Goal: Task Accomplishment & Management: Manage account settings

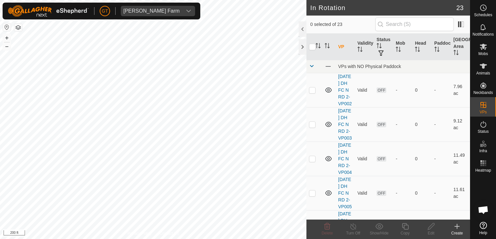
scroll to position [65, 0]
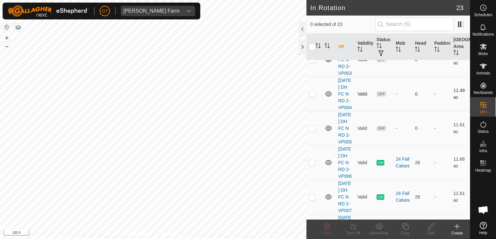
checkbox input "true"
click at [404, 227] on icon at bounding box center [405, 227] width 6 height 6
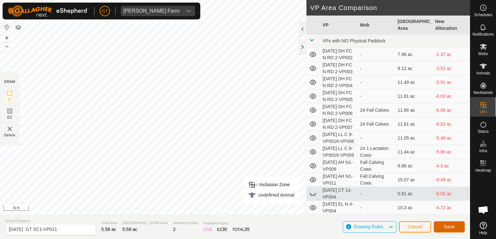
click at [448, 227] on span "Save" at bounding box center [449, 227] width 11 height 5
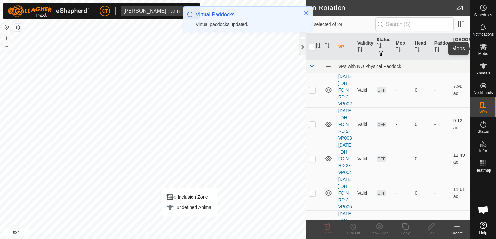
click at [481, 42] on es-mob-svg-icon at bounding box center [483, 47] width 12 height 10
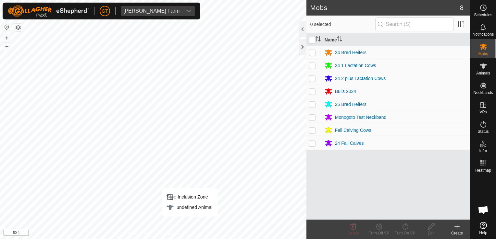
click at [311, 105] on p-checkbox at bounding box center [312, 104] width 6 height 5
checkbox input "true"
click at [404, 225] on icon at bounding box center [405, 227] width 8 height 8
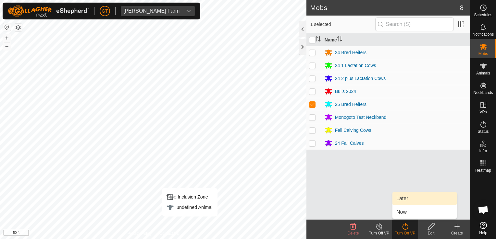
click at [411, 198] on link "Later" at bounding box center [424, 198] width 64 height 13
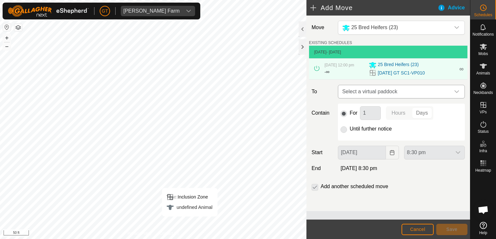
click at [457, 94] on icon "dropdown trigger" at bounding box center [456, 91] width 5 height 5
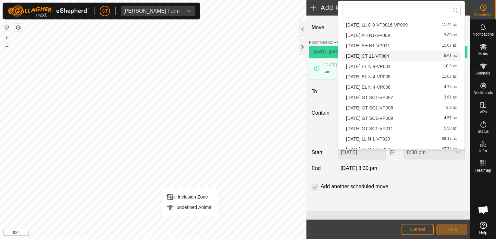
scroll to position [97, 0]
click at [381, 117] on li "[DATE] GT SC1-VP011 5.58 ac" at bounding box center [401, 119] width 118 height 10
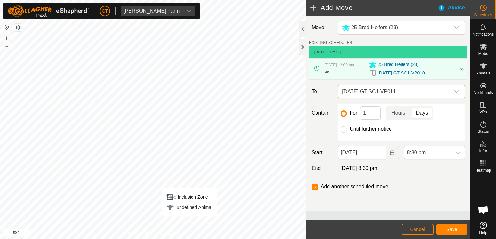
drag, startPoint x: 342, startPoint y: 132, endPoint x: 365, endPoint y: 134, distance: 23.5
click at [343, 132] on input "Until further notice" at bounding box center [343, 130] width 6 height 6
radio input "true"
checkbox input "false"
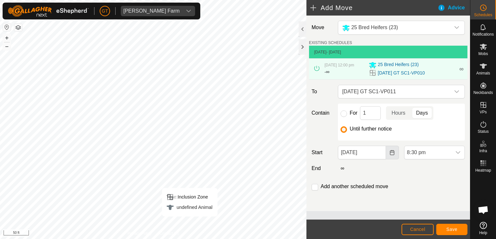
click at [391, 155] on icon "Choose Date" at bounding box center [391, 152] width 5 height 5
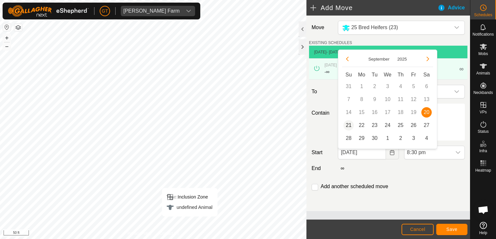
click at [349, 125] on span "21" at bounding box center [348, 125] width 10 height 10
type input "[DATE]"
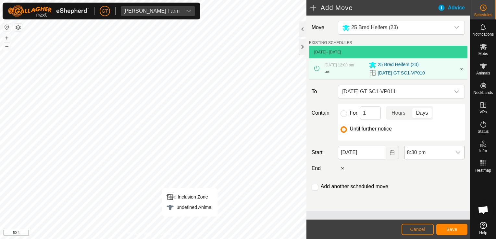
click at [457, 155] on icon "dropdown trigger" at bounding box center [457, 152] width 5 height 5
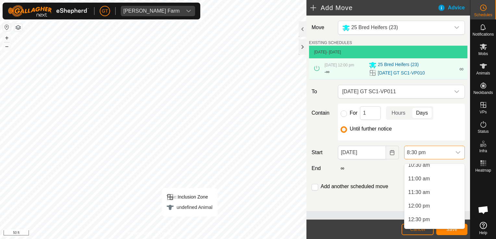
scroll to position [286, 0]
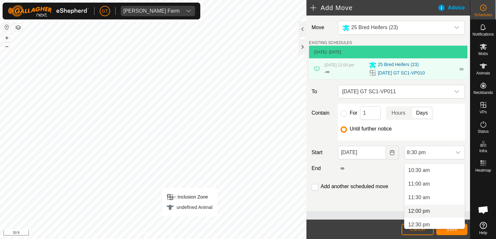
click at [420, 210] on li "12:00 pm" at bounding box center [434, 211] width 60 height 13
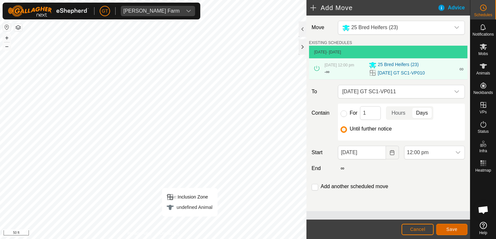
click at [449, 232] on span "Save" at bounding box center [451, 229] width 11 height 5
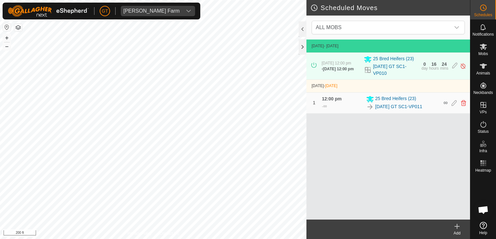
click at [125, 0] on html "[PERSON_NAME] Farm Schedules Notifications Mobs Animals Neckbands VPs Status In…" at bounding box center [248, 119] width 496 height 239
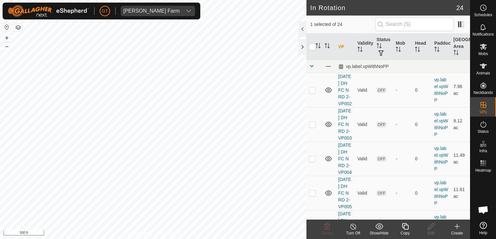
click at [407, 224] on icon at bounding box center [405, 227] width 8 height 8
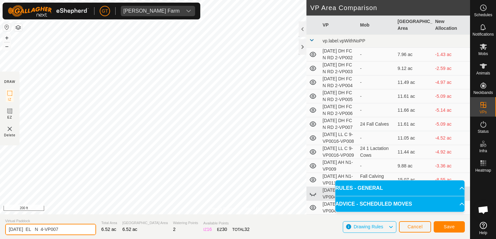
click at [78, 231] on input "[DATE] EL N 4-VP007" at bounding box center [50, 229] width 91 height 11
type input "[DATE] EL SE"
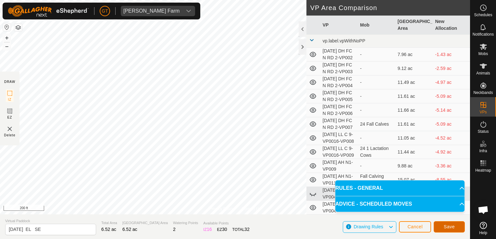
click at [452, 229] on span "Save" at bounding box center [449, 227] width 11 height 5
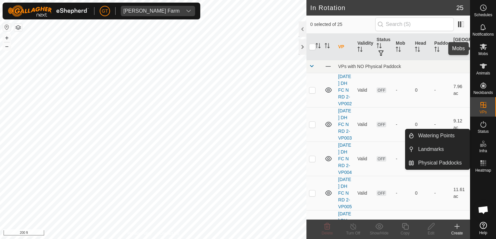
click at [482, 46] on icon at bounding box center [483, 47] width 7 height 6
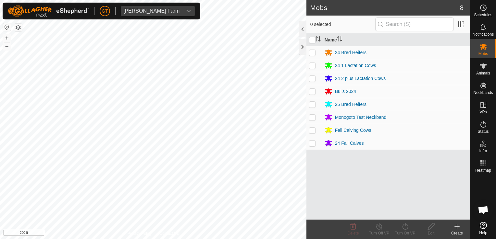
click at [312, 49] on td at bounding box center [314, 52] width 16 height 13
checkbox input "true"
click at [404, 227] on icon at bounding box center [405, 227] width 8 height 8
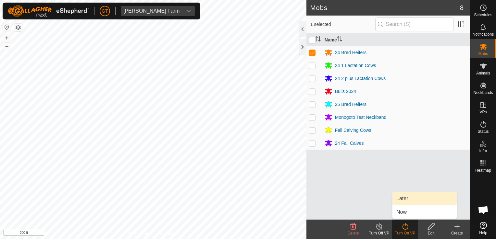
click at [412, 197] on link "Later" at bounding box center [424, 198] width 64 height 13
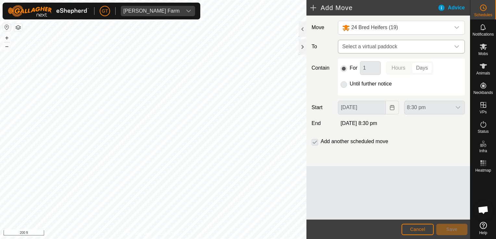
click at [460, 46] on div "dropdown trigger" at bounding box center [456, 46] width 13 height 13
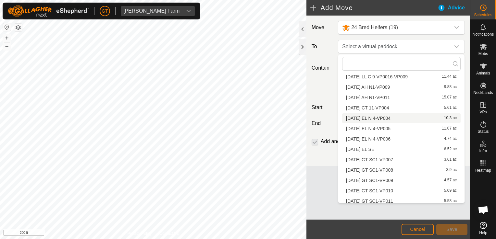
scroll to position [97, 0]
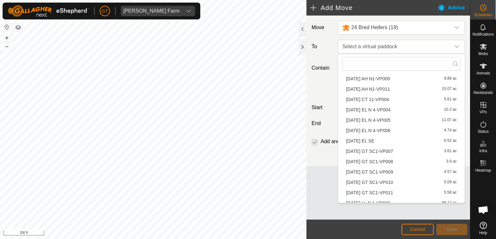
click at [385, 140] on li "[DATE] EL SE 6.52 ac" at bounding box center [401, 141] width 118 height 10
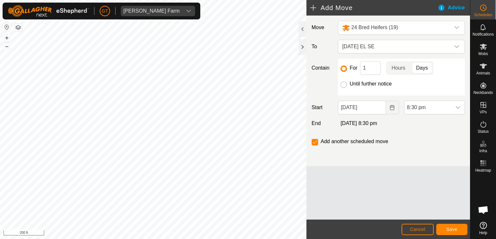
click at [341, 85] on input "Until further notice" at bounding box center [343, 84] width 6 height 6
radio input "true"
checkbox input "false"
click at [392, 106] on icon "Choose Date" at bounding box center [391, 107] width 5 height 5
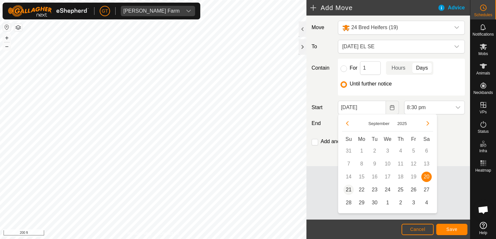
click at [348, 190] on span "21" at bounding box center [348, 190] width 10 height 10
type input "[DATE]"
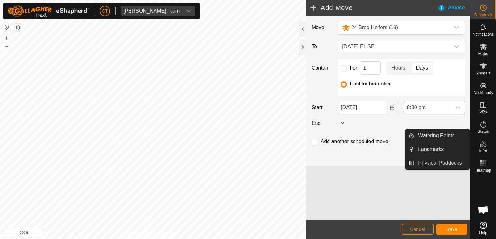
click at [459, 106] on icon "dropdown trigger" at bounding box center [457, 107] width 5 height 5
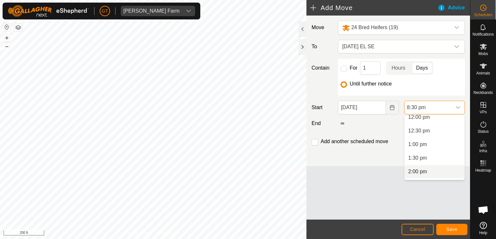
scroll to position [296, 0]
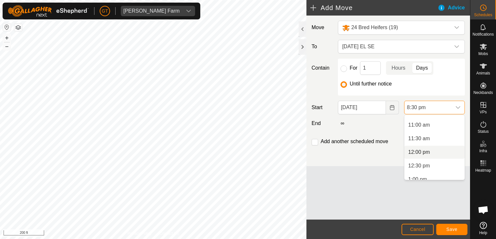
click at [429, 150] on li "12:00 pm" at bounding box center [434, 152] width 60 height 13
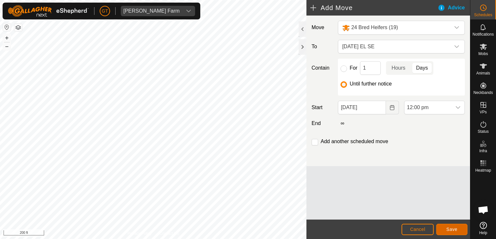
click at [454, 230] on span "Save" at bounding box center [451, 229] width 11 height 5
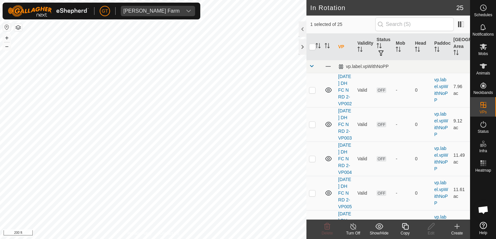
click at [405, 225] on icon at bounding box center [405, 227] width 8 height 8
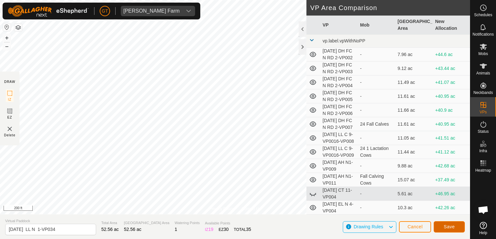
click at [454, 229] on button "Save" at bounding box center [448, 227] width 31 height 11
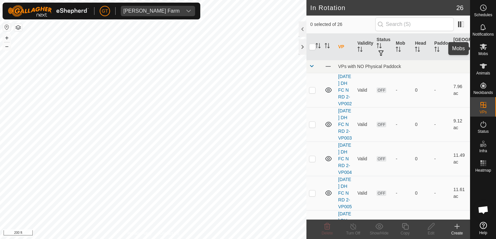
click at [483, 43] on icon at bounding box center [483, 47] width 8 height 8
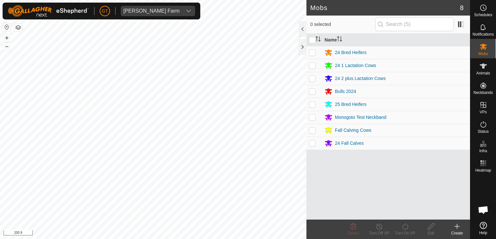
click at [312, 79] on p-checkbox at bounding box center [312, 78] width 6 height 5
checkbox input "true"
click at [404, 226] on icon at bounding box center [405, 227] width 8 height 8
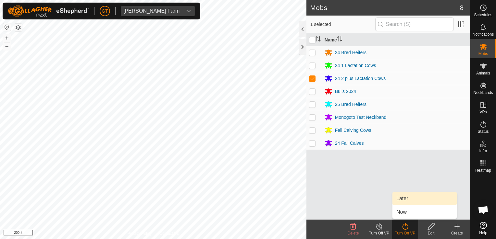
click at [405, 199] on link "Later" at bounding box center [424, 198] width 64 height 13
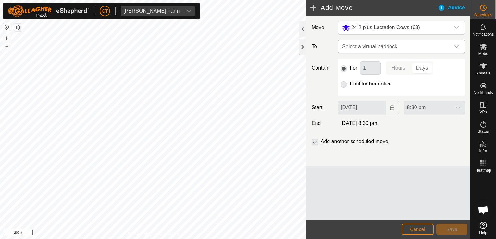
click at [457, 45] on icon "dropdown trigger" at bounding box center [456, 46] width 5 height 5
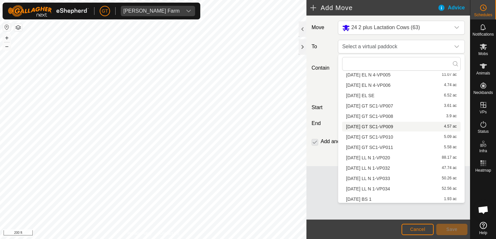
scroll to position [154, 0]
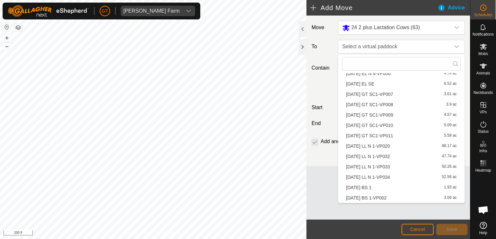
click at [406, 179] on li "[DATE] LL N 1-VP034 52.56 ac" at bounding box center [401, 178] width 118 height 10
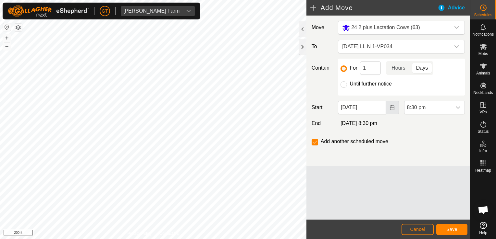
click at [393, 110] on icon "Choose Date" at bounding box center [392, 107] width 4 height 5
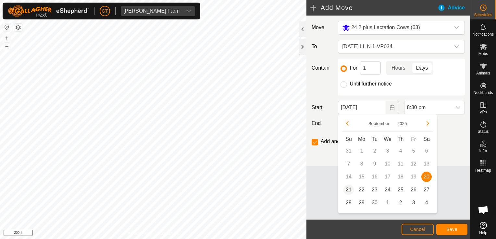
click at [351, 190] on span "21" at bounding box center [348, 190] width 10 height 10
type input "[DATE]"
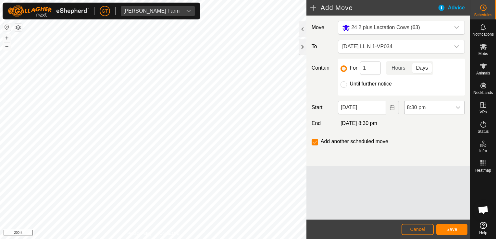
click at [460, 105] on icon "dropdown trigger" at bounding box center [457, 107] width 5 height 5
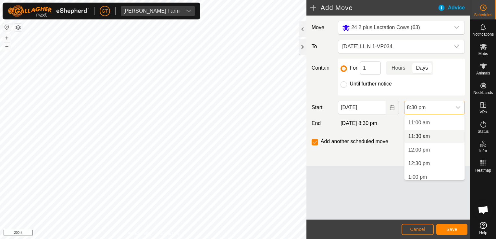
scroll to position [310, 0]
click at [428, 143] on li "12:00 pm" at bounding box center [434, 139] width 60 height 13
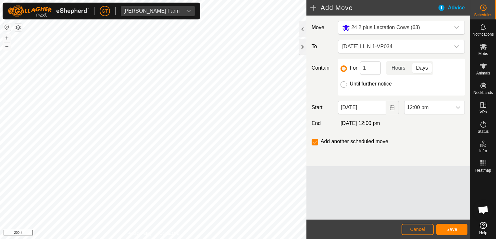
click at [341, 84] on input "Until further notice" at bounding box center [343, 84] width 6 height 6
radio input "true"
checkbox input "false"
click at [458, 228] on button "Save" at bounding box center [451, 229] width 31 height 11
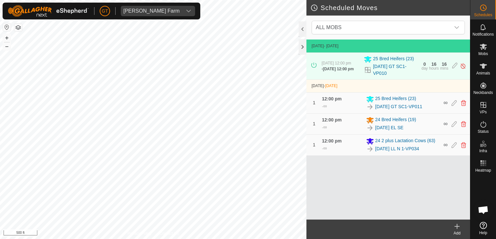
click at [161, 4] on div "[PERSON_NAME] Farm Schedules Notifications Mobs Animals Neckbands VPs Status In…" at bounding box center [248, 119] width 496 height 239
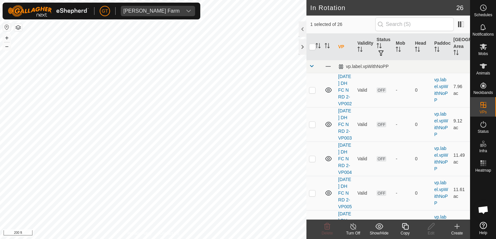
checkbox input "true"
checkbox input "false"
click at [325, 229] on icon at bounding box center [327, 227] width 8 height 8
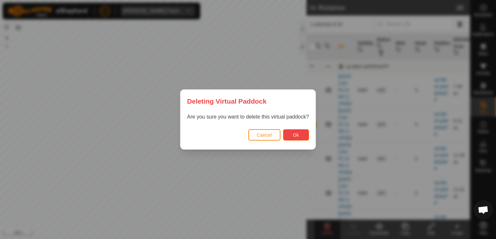
click at [293, 135] on span "Ok" at bounding box center [296, 135] width 6 height 5
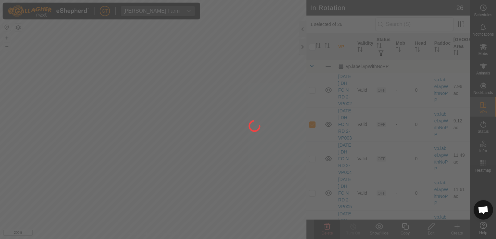
checkbox input "false"
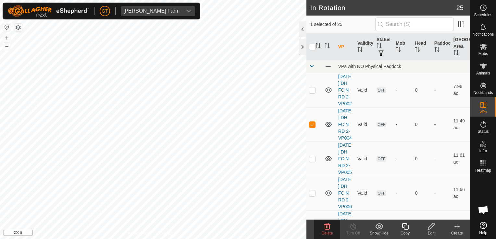
click at [327, 228] on icon at bounding box center [327, 227] width 8 height 8
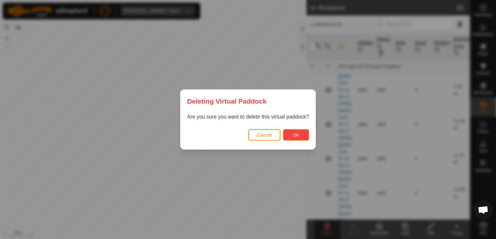
click at [298, 136] on span "Ok" at bounding box center [296, 135] width 6 height 5
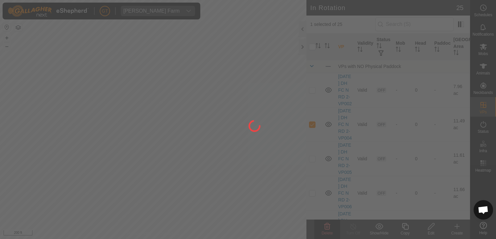
checkbox input "false"
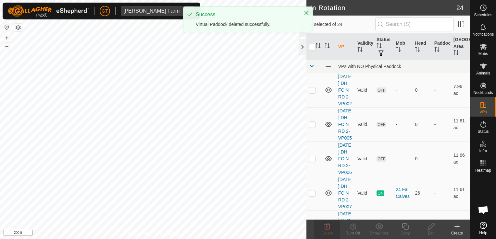
checkbox input "true"
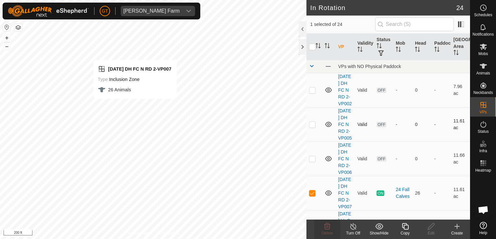
checkbox input "true"
checkbox input "false"
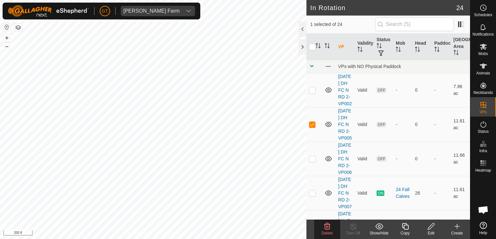
click at [330, 228] on icon at bounding box center [327, 227] width 8 height 8
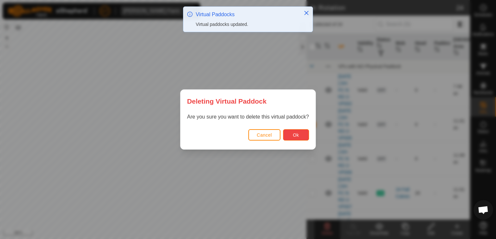
click at [296, 134] on span "Ok" at bounding box center [296, 135] width 6 height 5
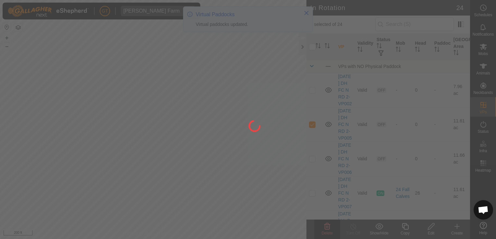
checkbox input "false"
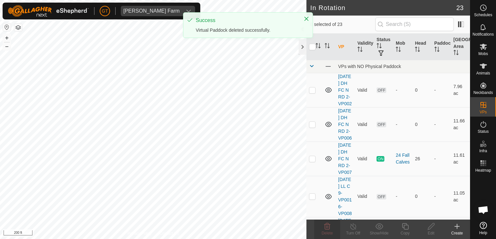
checkbox input "true"
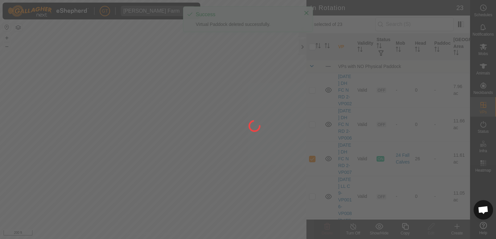
click at [140, 110] on div at bounding box center [248, 119] width 496 height 239
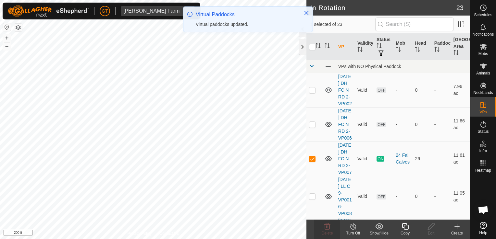
checkbox input "true"
checkbox input "false"
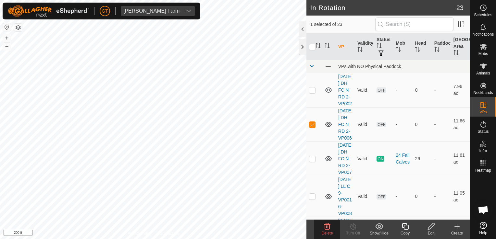
click at [325, 229] on icon at bounding box center [327, 227] width 8 height 8
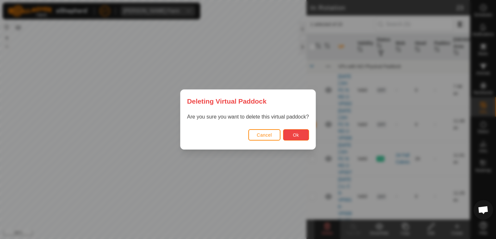
click at [297, 139] on button "Ok" at bounding box center [296, 134] width 26 height 11
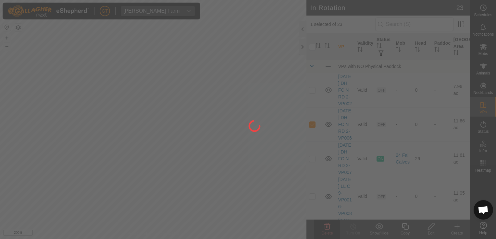
checkbox input "false"
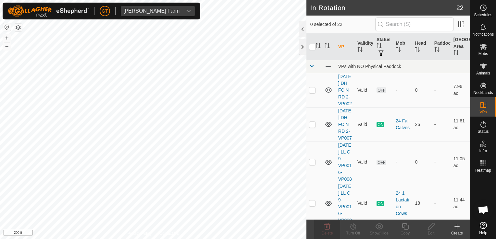
checkbox input "true"
checkbox input "false"
click at [328, 226] on icon at bounding box center [327, 227] width 8 height 8
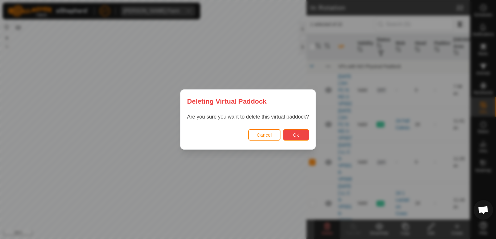
click at [296, 139] on body "[PERSON_NAME] Farm Schedules Notifications Mobs Animals Neckbands VPs Status In…" at bounding box center [248, 119] width 496 height 239
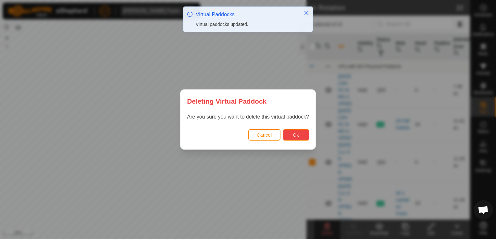
click at [294, 139] on button "Ok" at bounding box center [296, 134] width 26 height 11
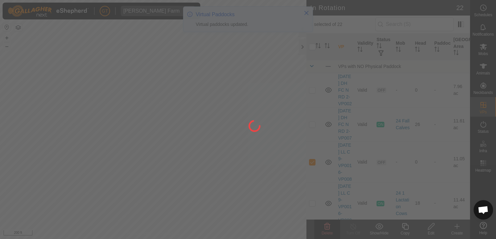
checkbox input "false"
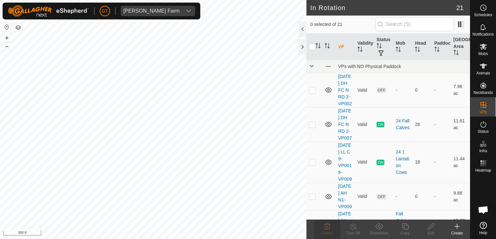
checkbox input "true"
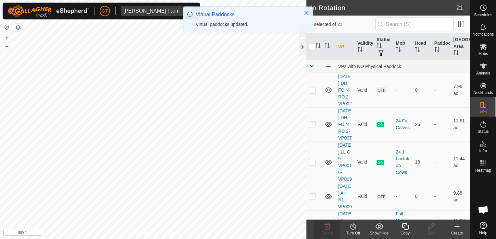
checkbox input "false"
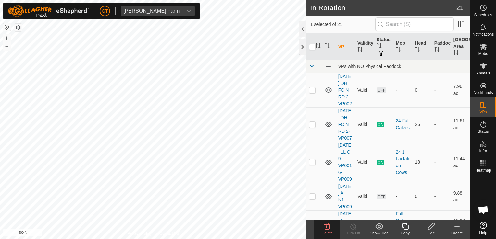
click at [327, 228] on icon at bounding box center [327, 227] width 6 height 6
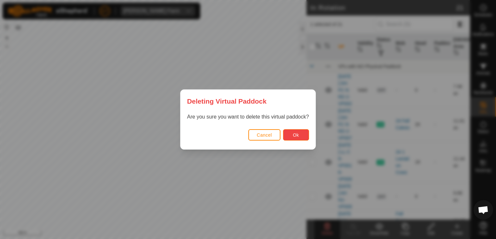
click at [292, 138] on button "Ok" at bounding box center [296, 134] width 26 height 11
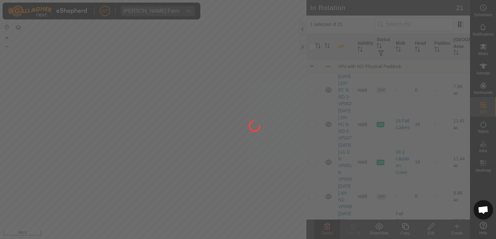
checkbox input "false"
